Goal: Information Seeking & Learning: Learn about a topic

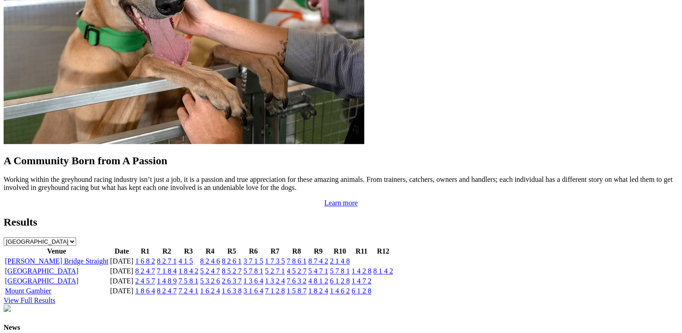
scroll to position [766, 0]
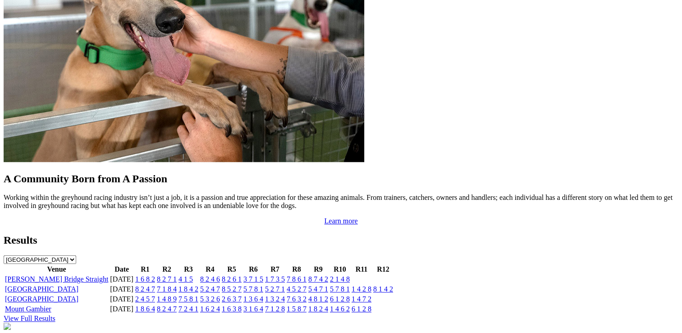
click at [350, 285] on link "5 7 8 1" at bounding box center [340, 289] width 20 height 8
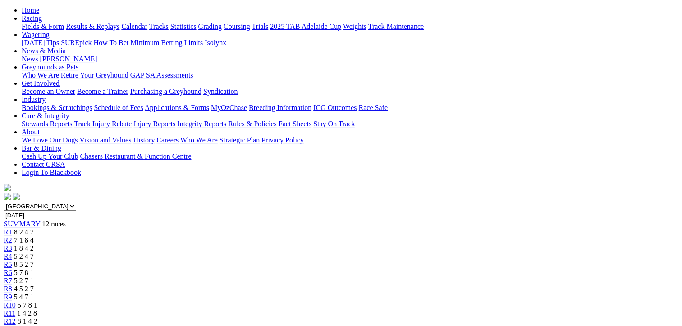
scroll to position [90, 0]
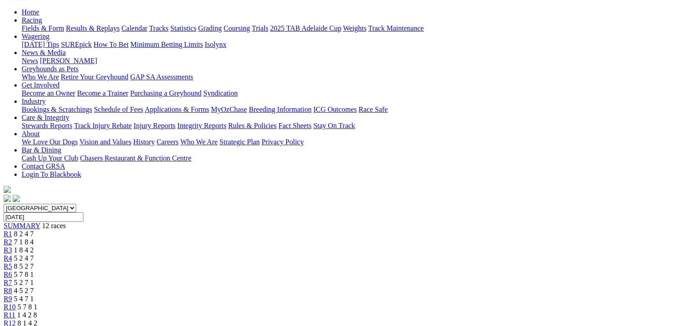
click at [15, 311] on span "R11" at bounding box center [10, 315] width 12 height 8
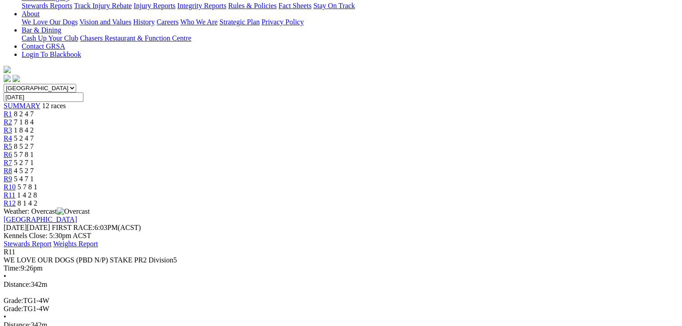
scroll to position [225, 0]
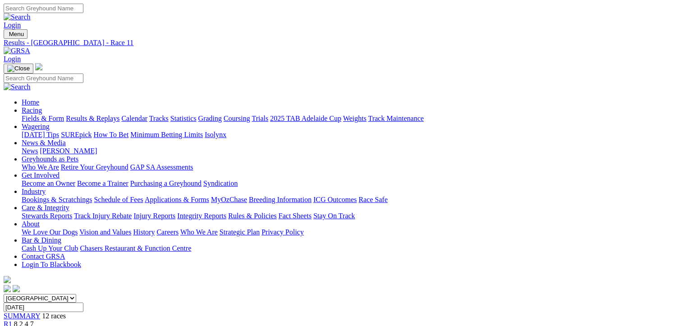
scroll to position [0, 0]
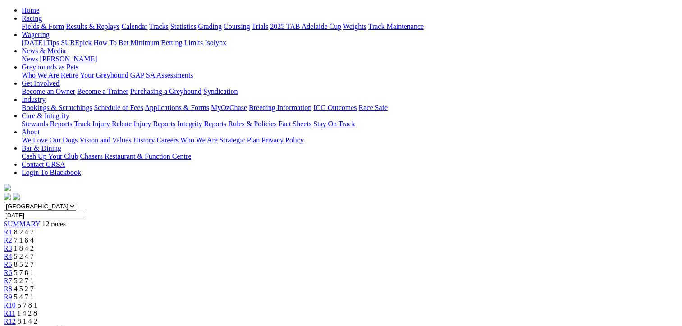
scroll to position [90, 0]
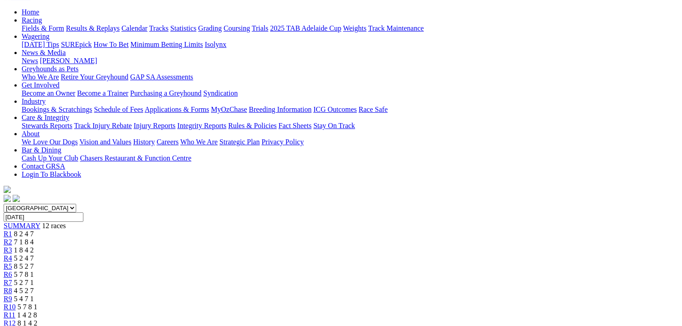
click at [15, 311] on link "R11" at bounding box center [10, 315] width 12 height 8
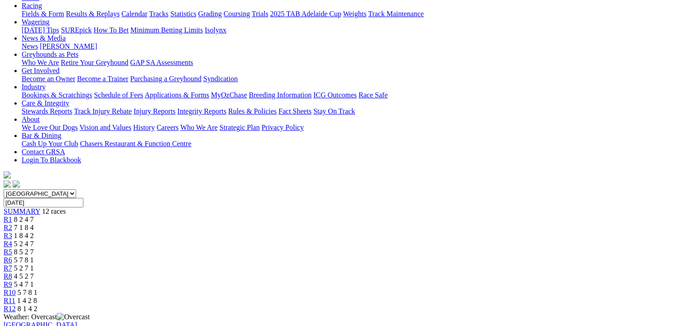
scroll to position [90, 0]
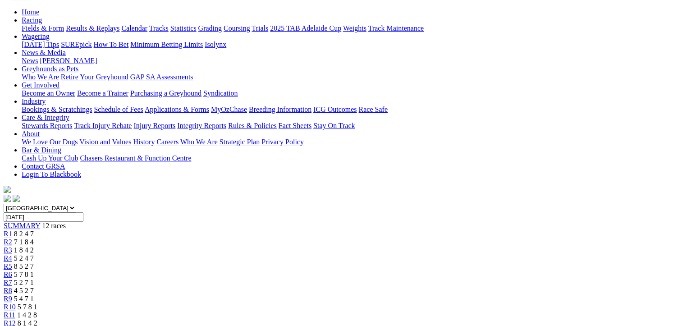
click at [16, 303] on span "R10" at bounding box center [10, 307] width 12 height 8
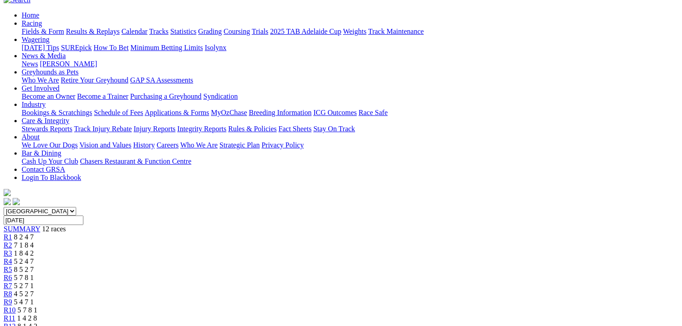
scroll to position [45, 0]
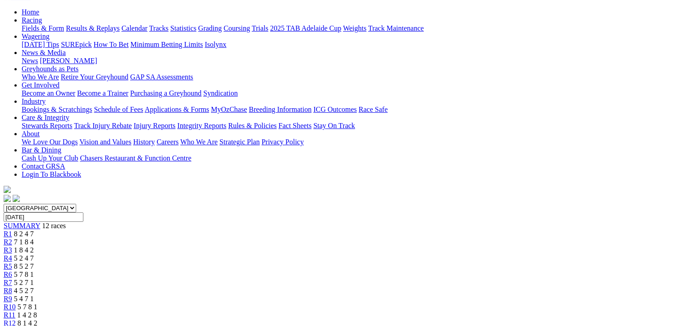
scroll to position [90, 0]
click at [12, 287] on span "R8" at bounding box center [8, 291] width 9 height 8
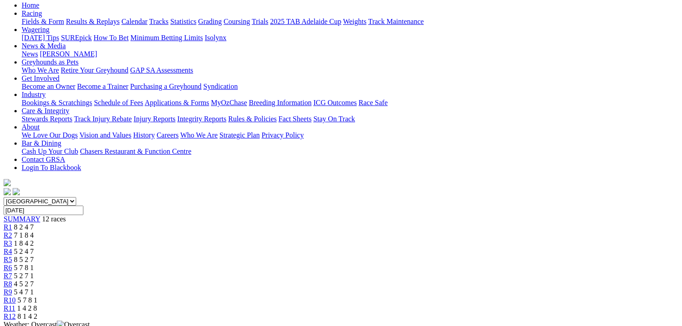
scroll to position [90, 0]
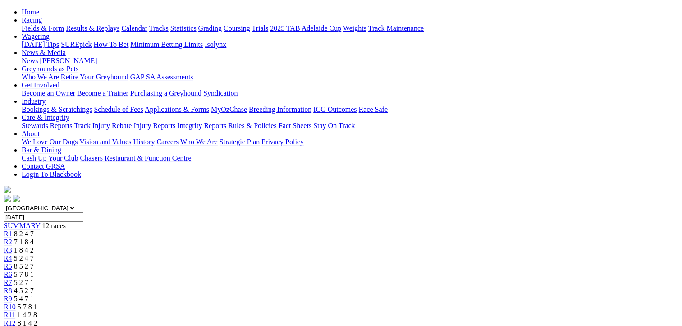
click at [12, 278] on span "R7" at bounding box center [8, 282] width 9 height 8
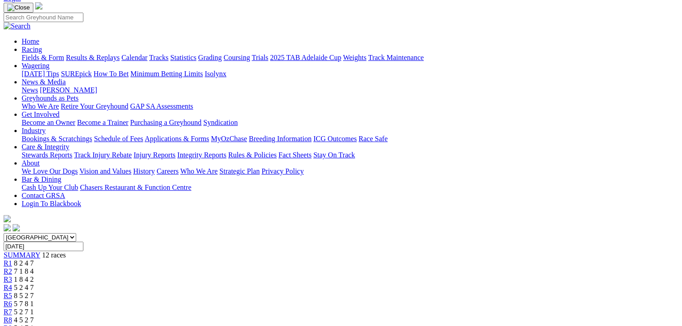
scroll to position [45, 0]
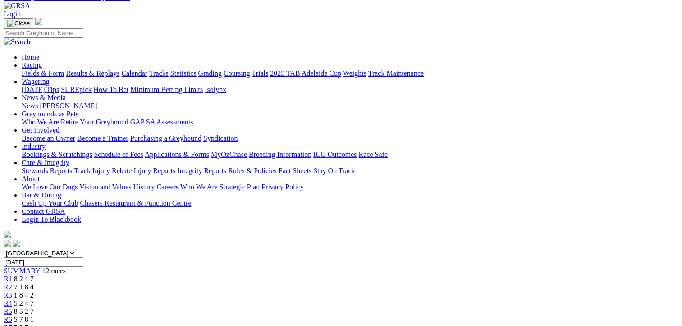
click at [12, 315] on span "R6" at bounding box center [8, 319] width 9 height 8
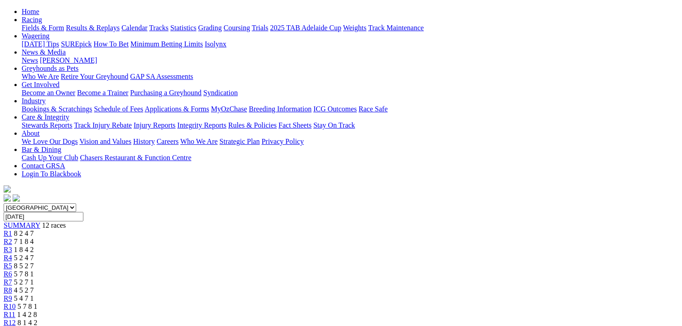
scroll to position [90, 0]
click at [12, 254] on span "R4" at bounding box center [8, 258] width 9 height 8
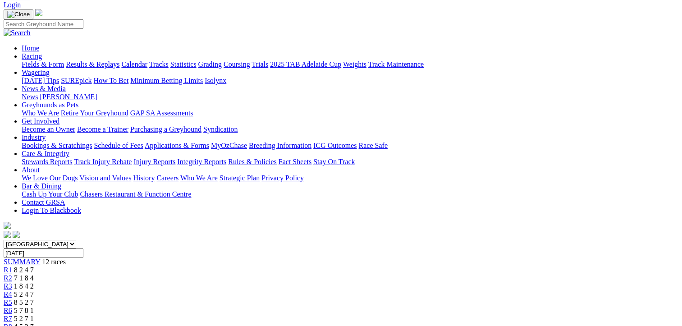
scroll to position [135, 0]
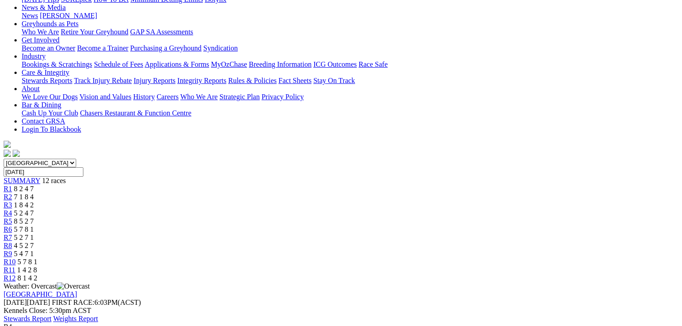
click at [12, 201] on span "R3" at bounding box center [8, 205] width 9 height 8
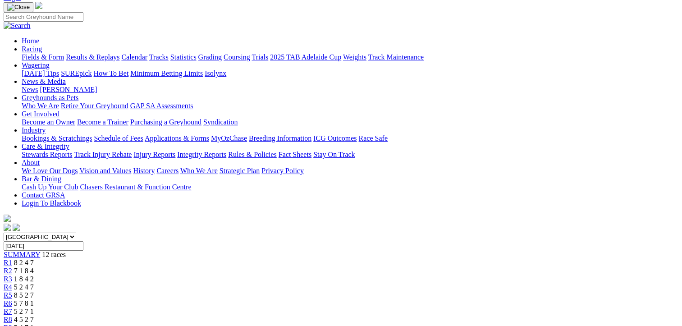
scroll to position [135, 0]
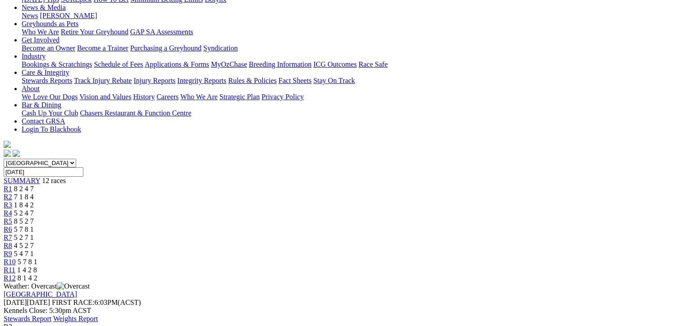
click at [12, 193] on span "R2" at bounding box center [8, 197] width 9 height 8
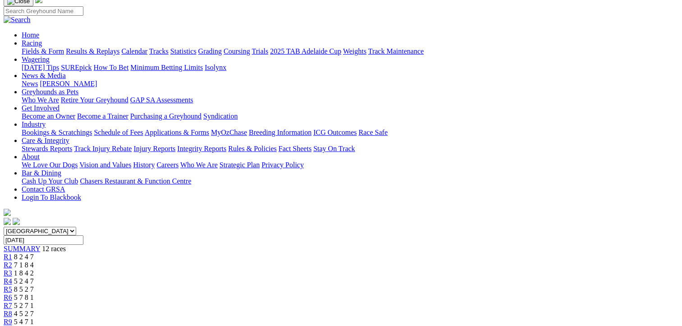
scroll to position [45, 0]
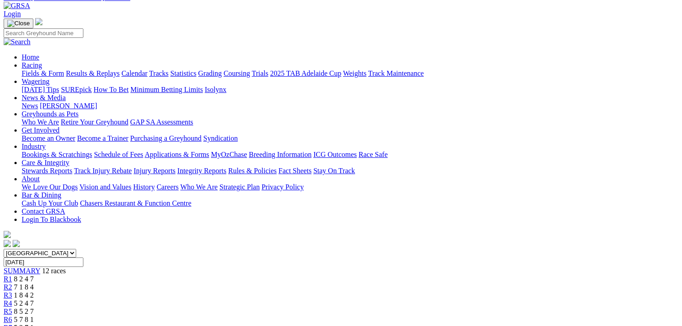
click at [12, 275] on span "R1" at bounding box center [8, 279] width 9 height 8
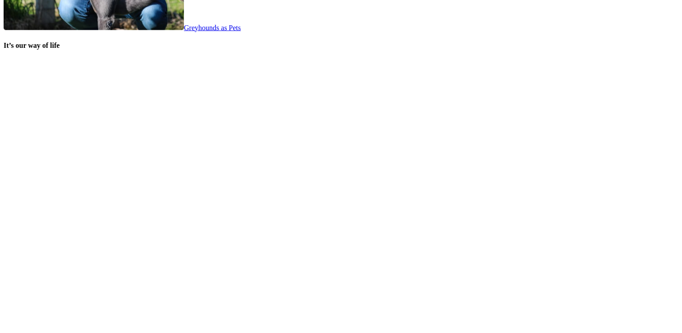
scroll to position [1797, 0]
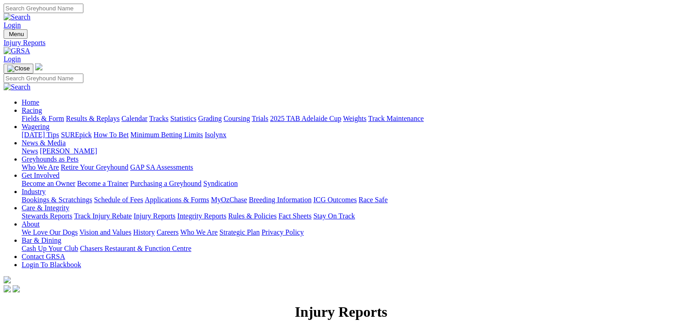
scroll to position [135, 0]
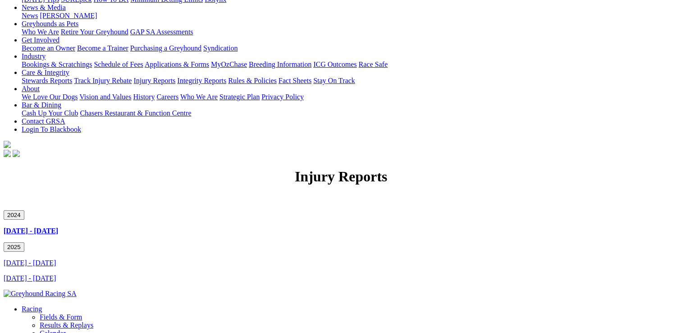
click at [56, 259] on link "January 2025 - March 2025" at bounding box center [30, 263] width 52 height 8
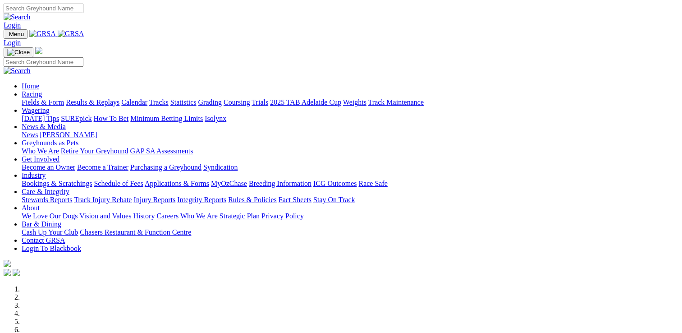
scroll to position [1797, 0]
